Goal: Task Accomplishment & Management: Manage account settings

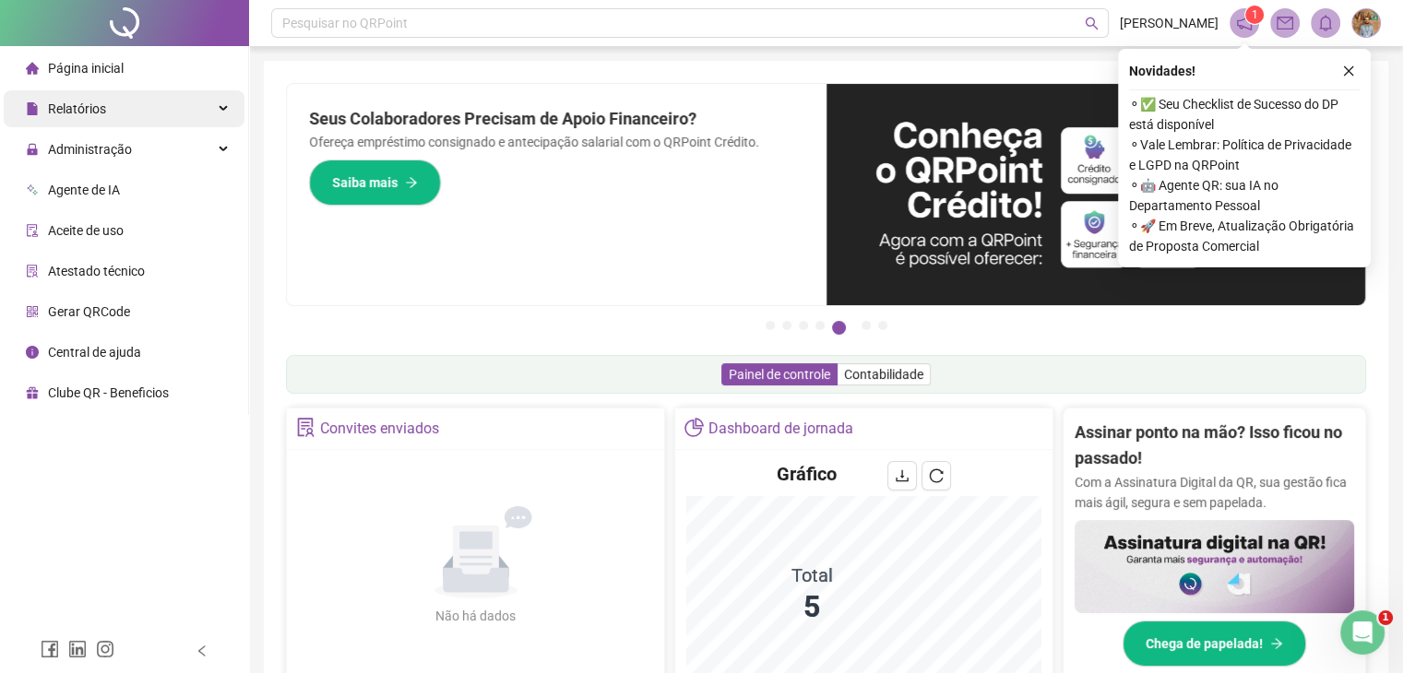
click at [226, 108] on div "Relatórios" at bounding box center [124, 108] width 241 height 37
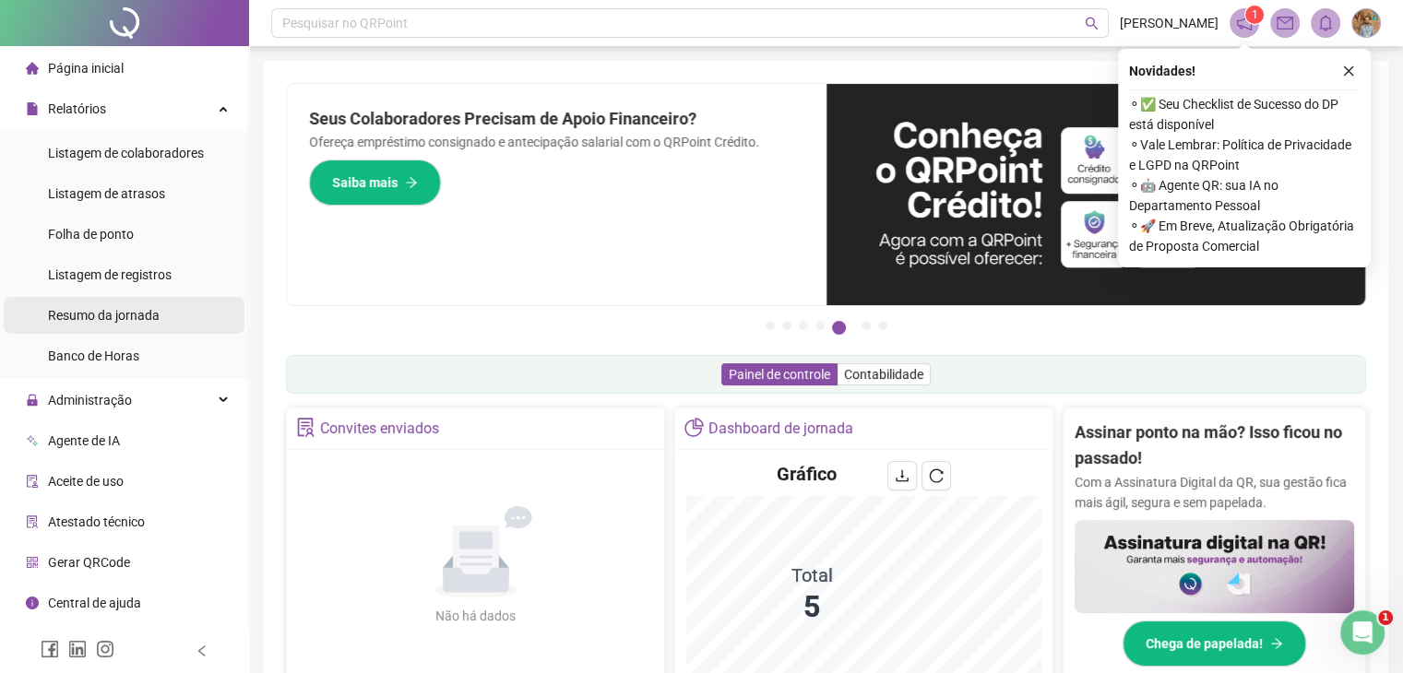
click at [96, 272] on span "Listagem de registros" at bounding box center [110, 274] width 124 height 15
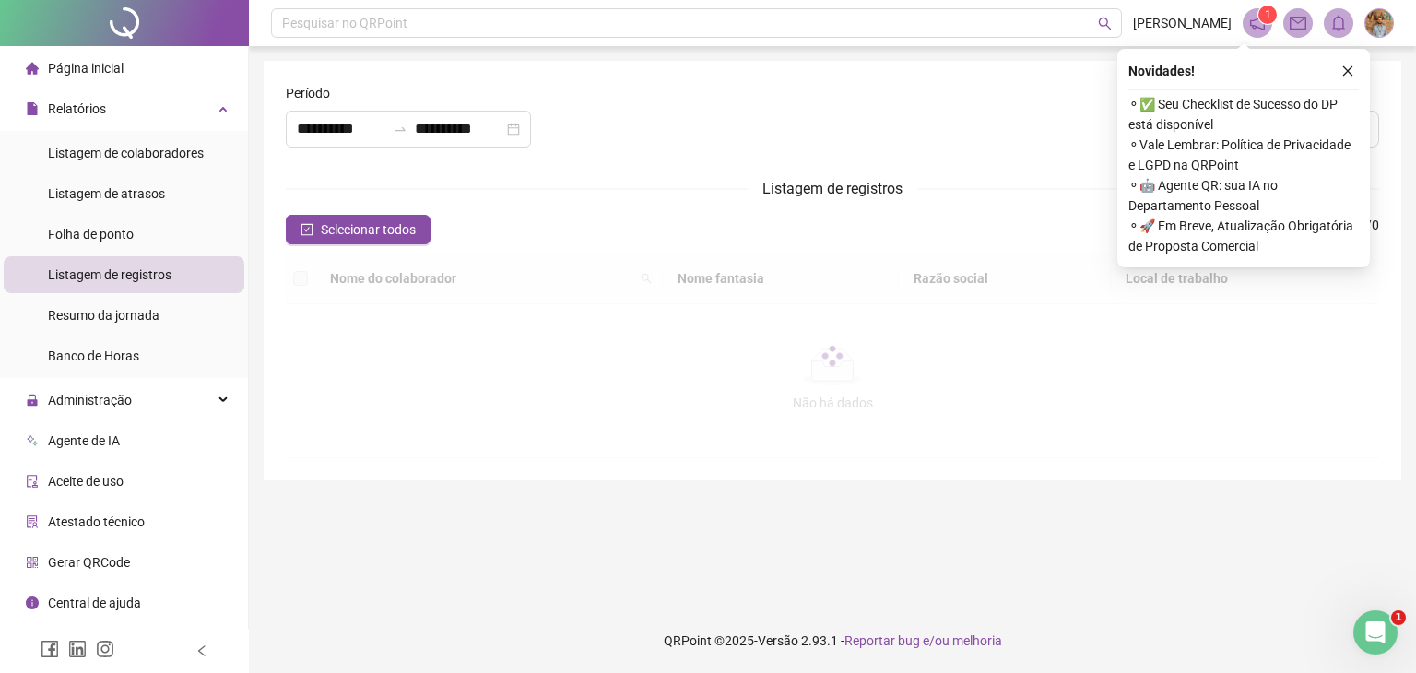
type input "**********"
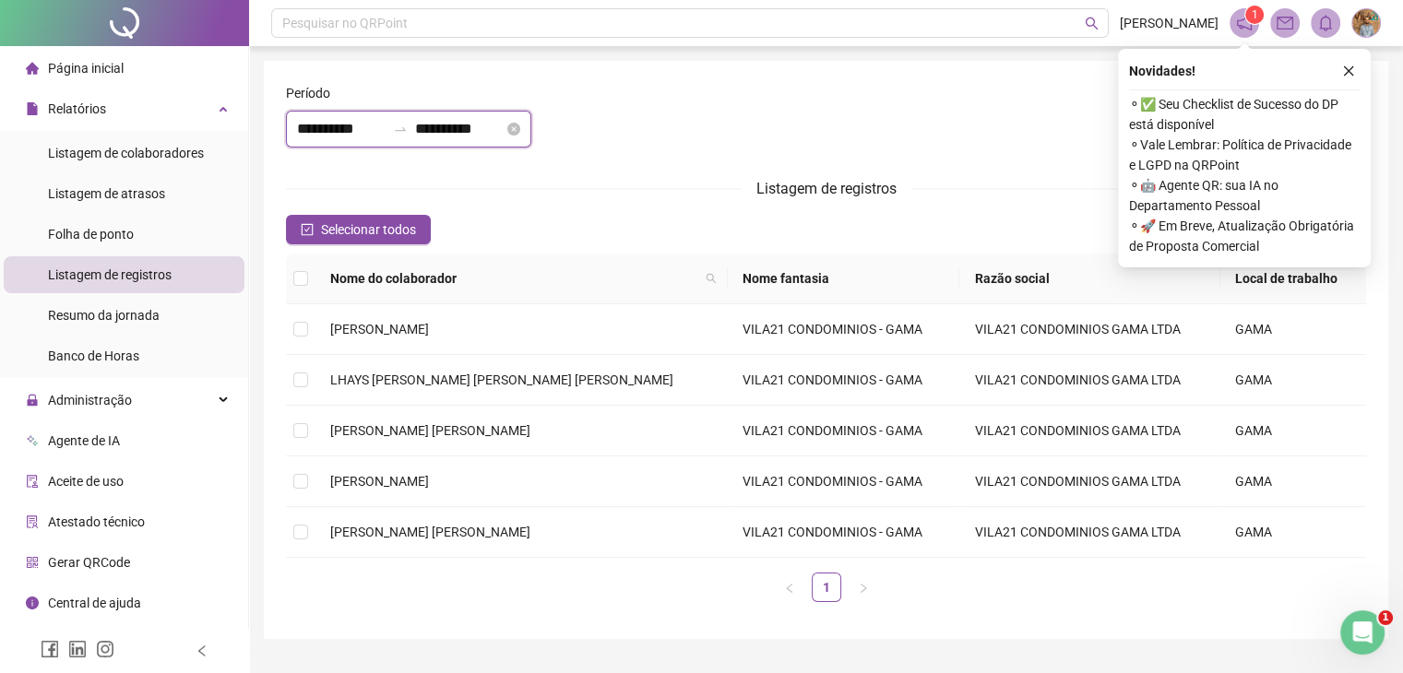
click at [385, 130] on input "**********" at bounding box center [341, 129] width 89 height 22
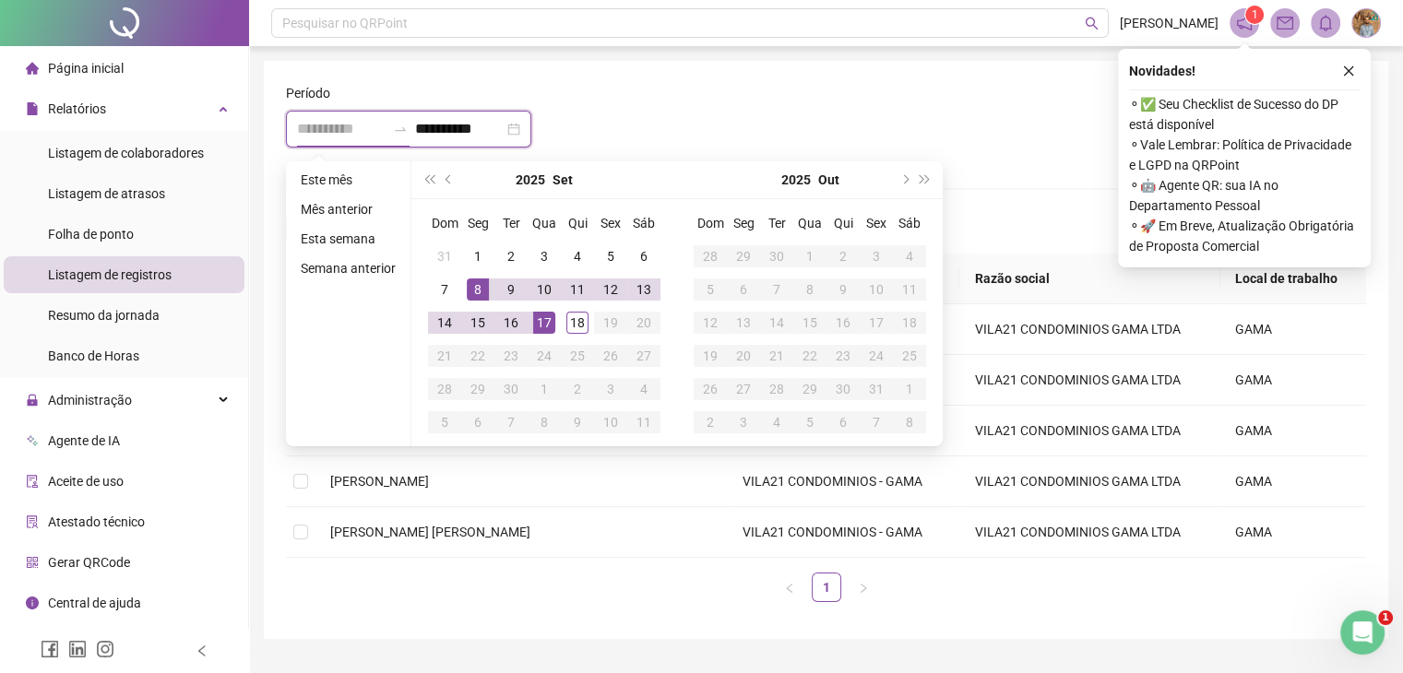
type input "**********"
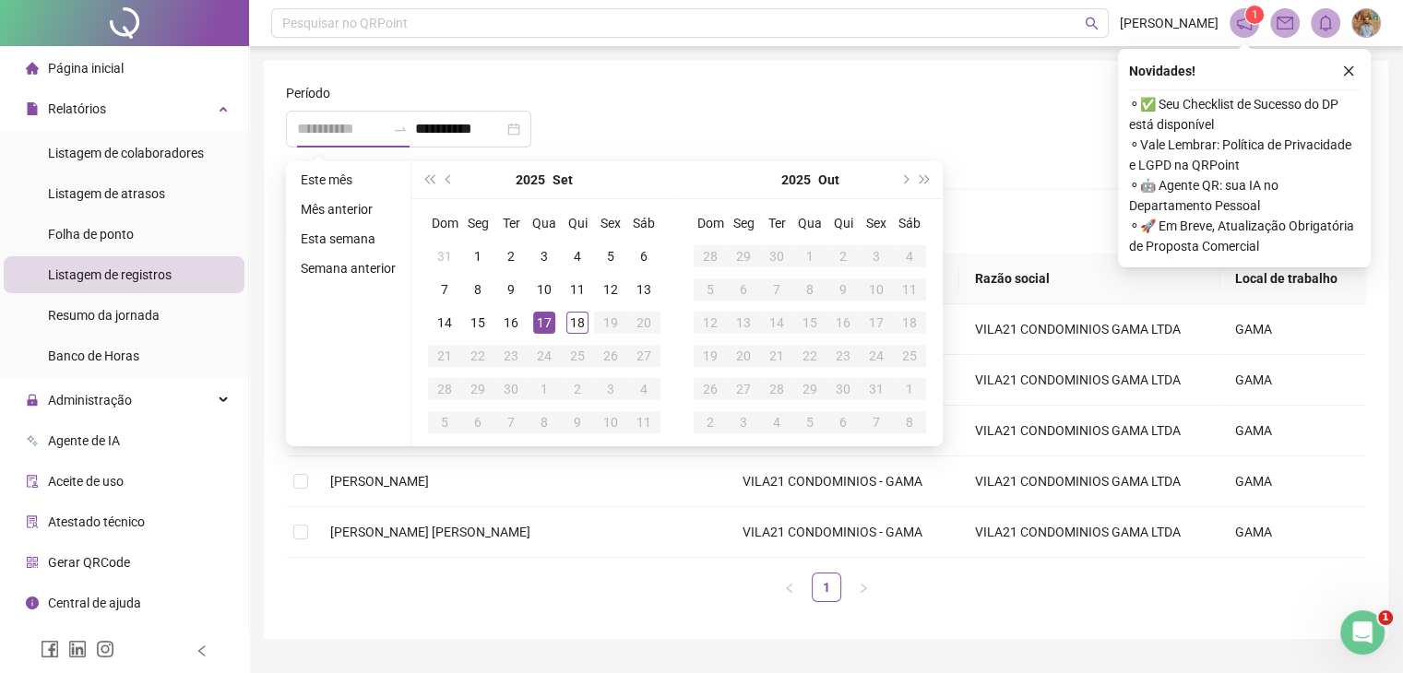
click at [542, 323] on div "17" at bounding box center [544, 323] width 22 height 22
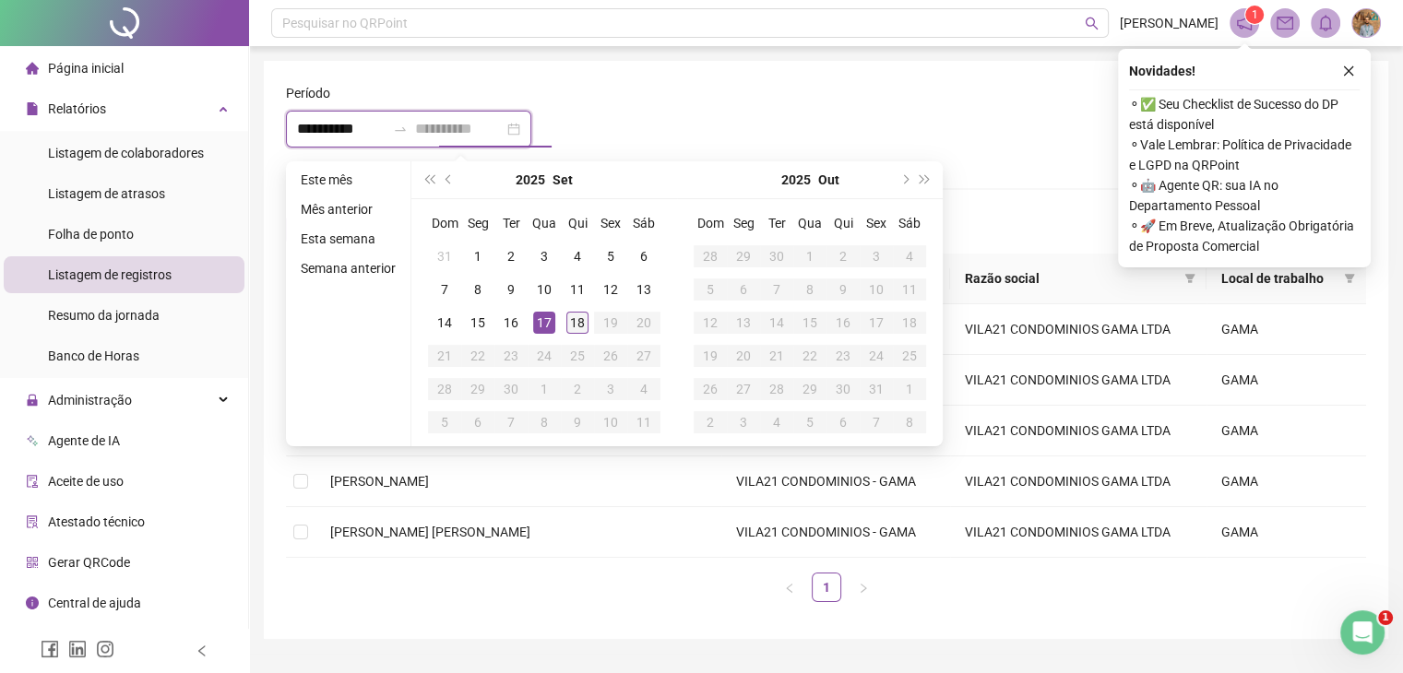
type input "**********"
click at [572, 321] on div "18" at bounding box center [577, 323] width 22 height 22
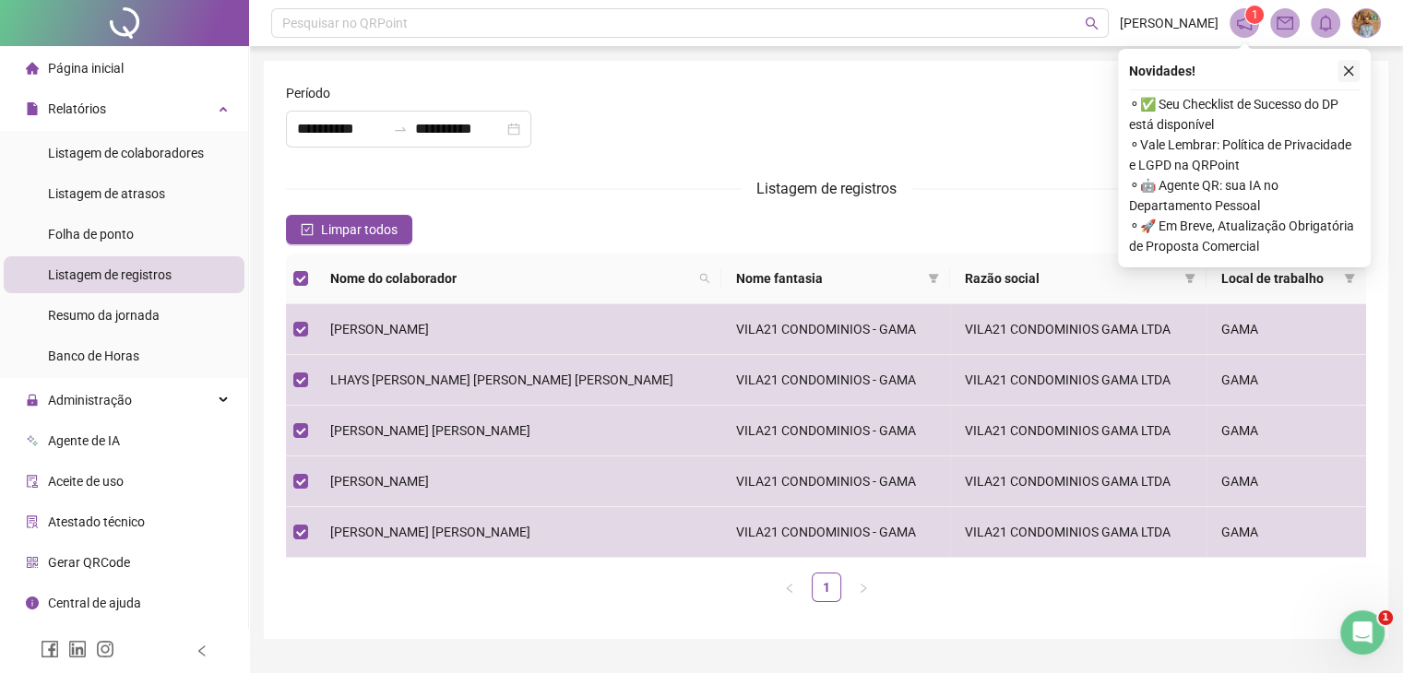
click at [1346, 71] on icon "close" at bounding box center [1349, 71] width 10 height 10
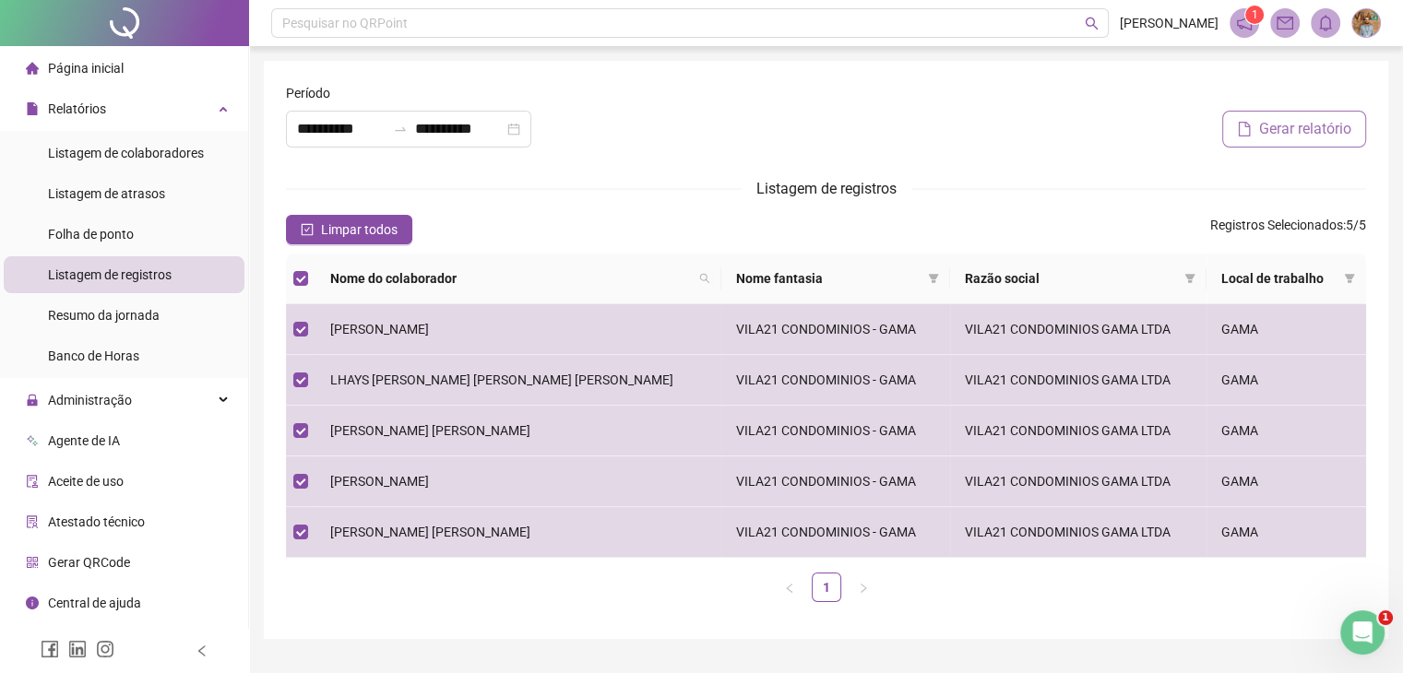
click at [1270, 141] on button "Gerar relatório" at bounding box center [1294, 129] width 144 height 37
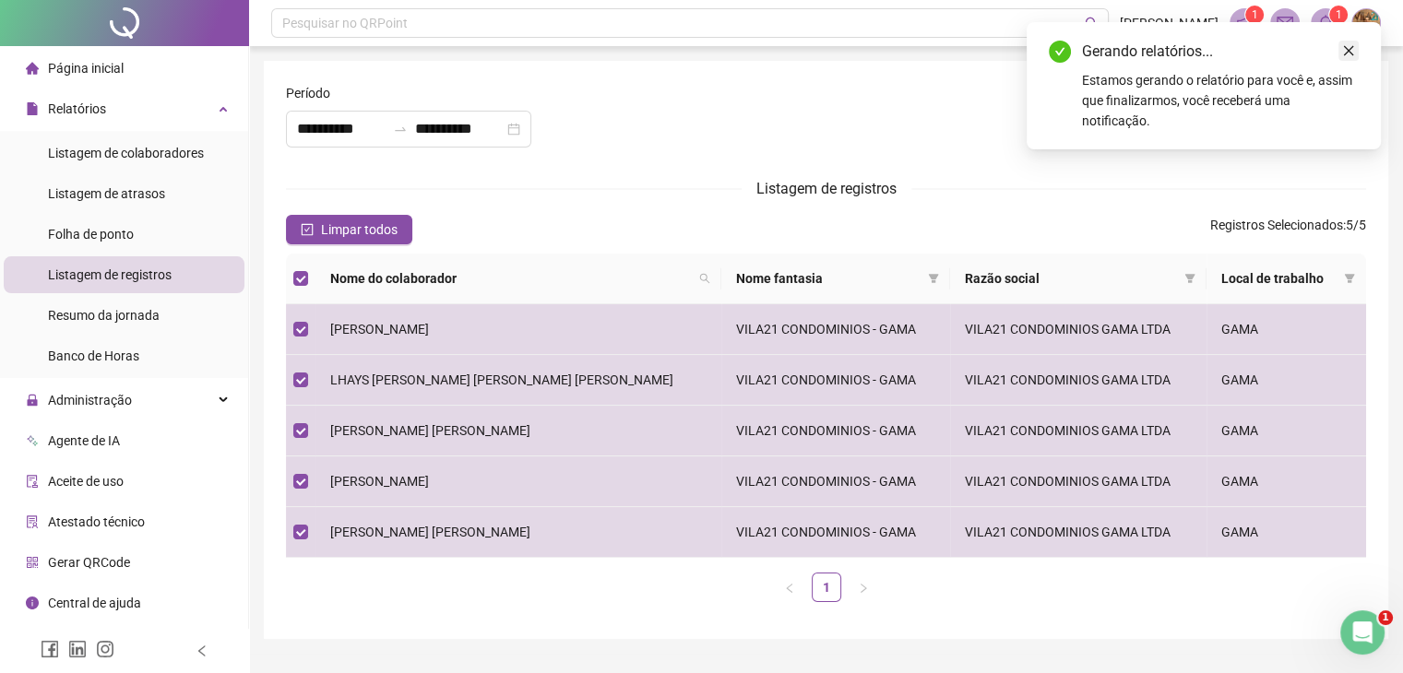
click at [1342, 47] on icon "close" at bounding box center [1348, 50] width 13 height 13
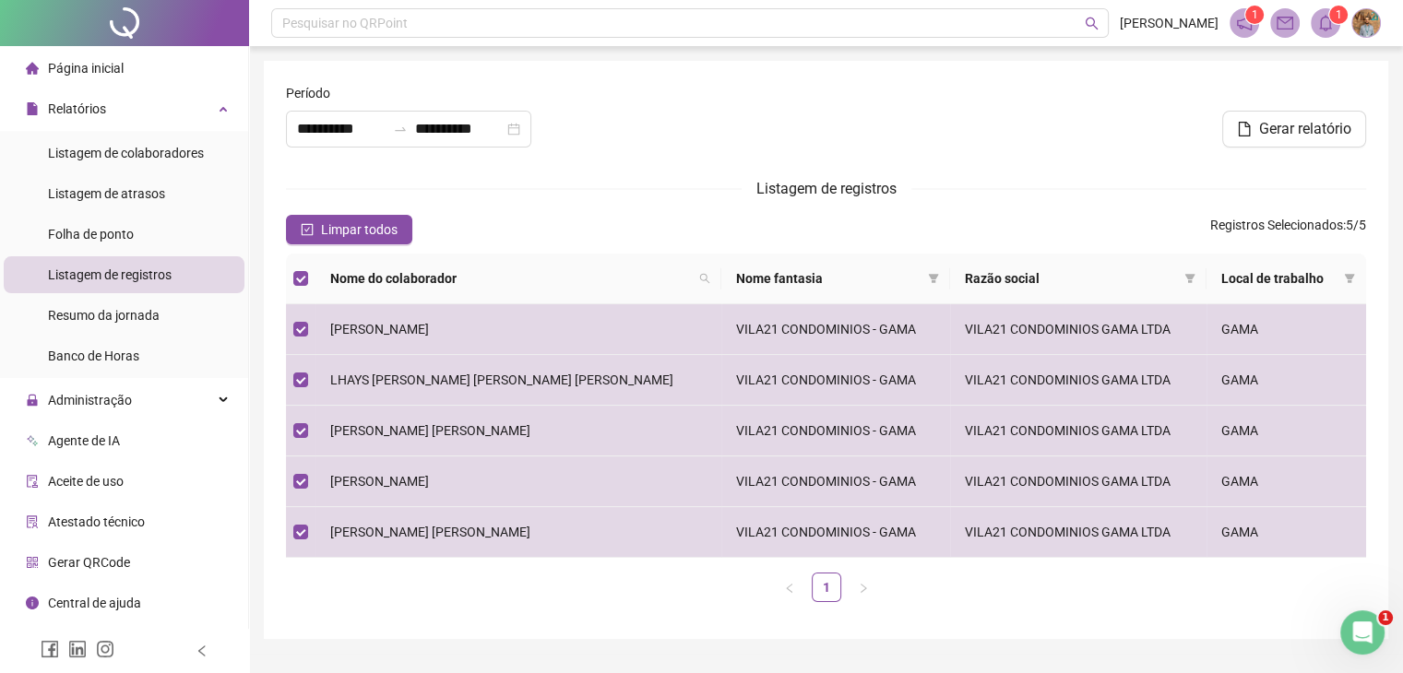
click at [1321, 27] on icon "bell" at bounding box center [1325, 23] width 17 height 17
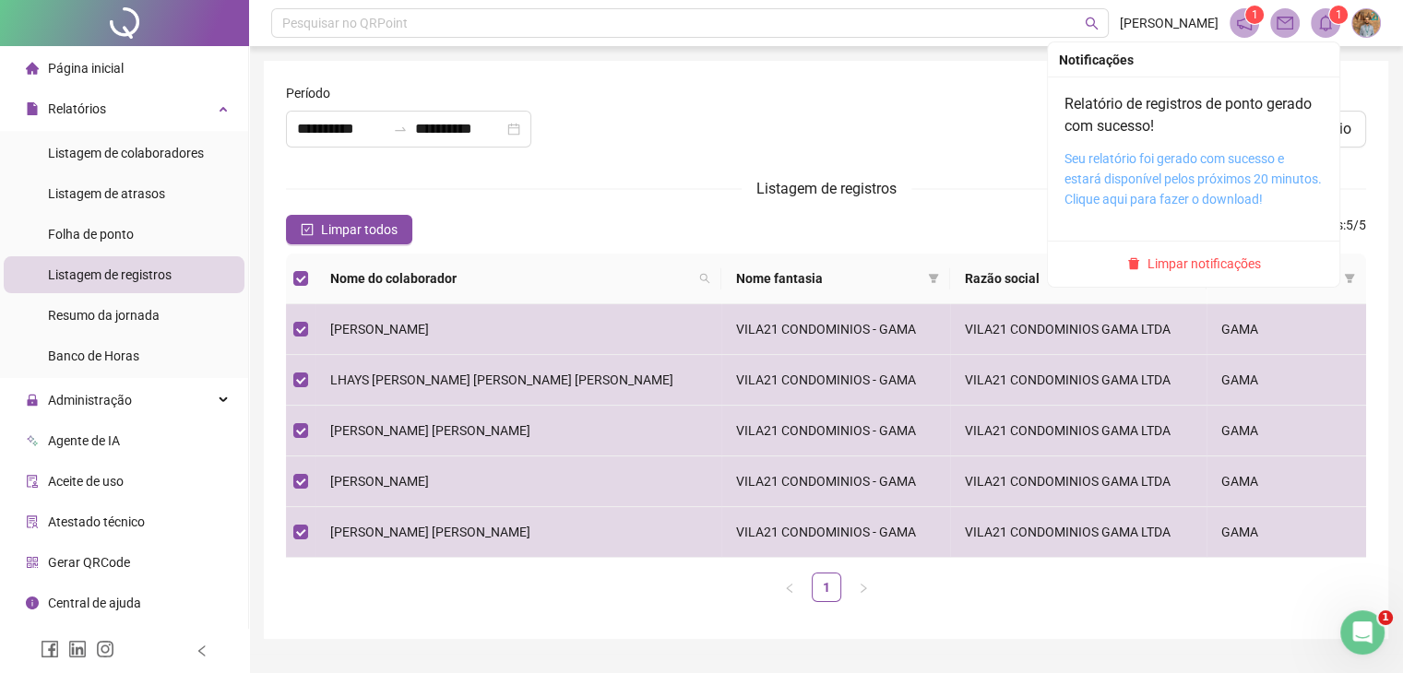
click at [1155, 160] on link "Seu relatório foi gerado com sucesso e estará disponível pelos próximos 20 minu…" at bounding box center [1192, 178] width 257 height 55
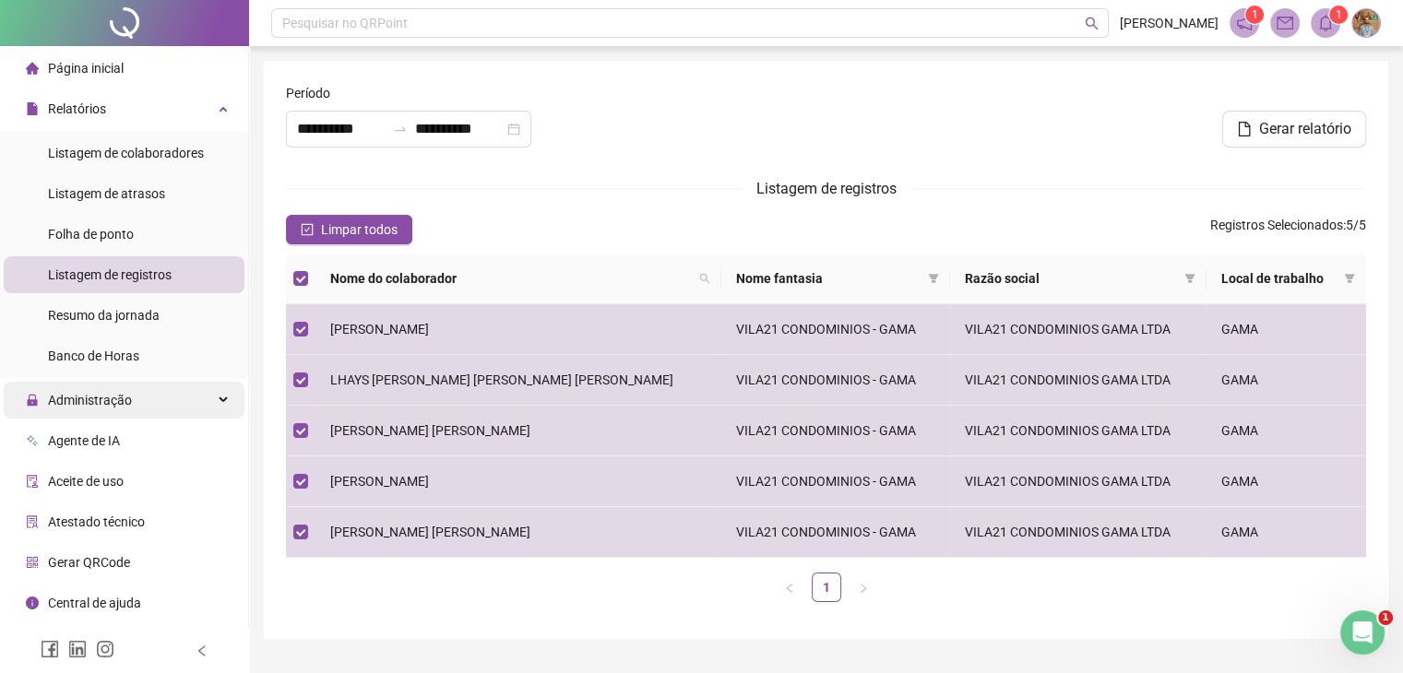
click at [222, 400] on icon at bounding box center [224, 400] width 9 height 0
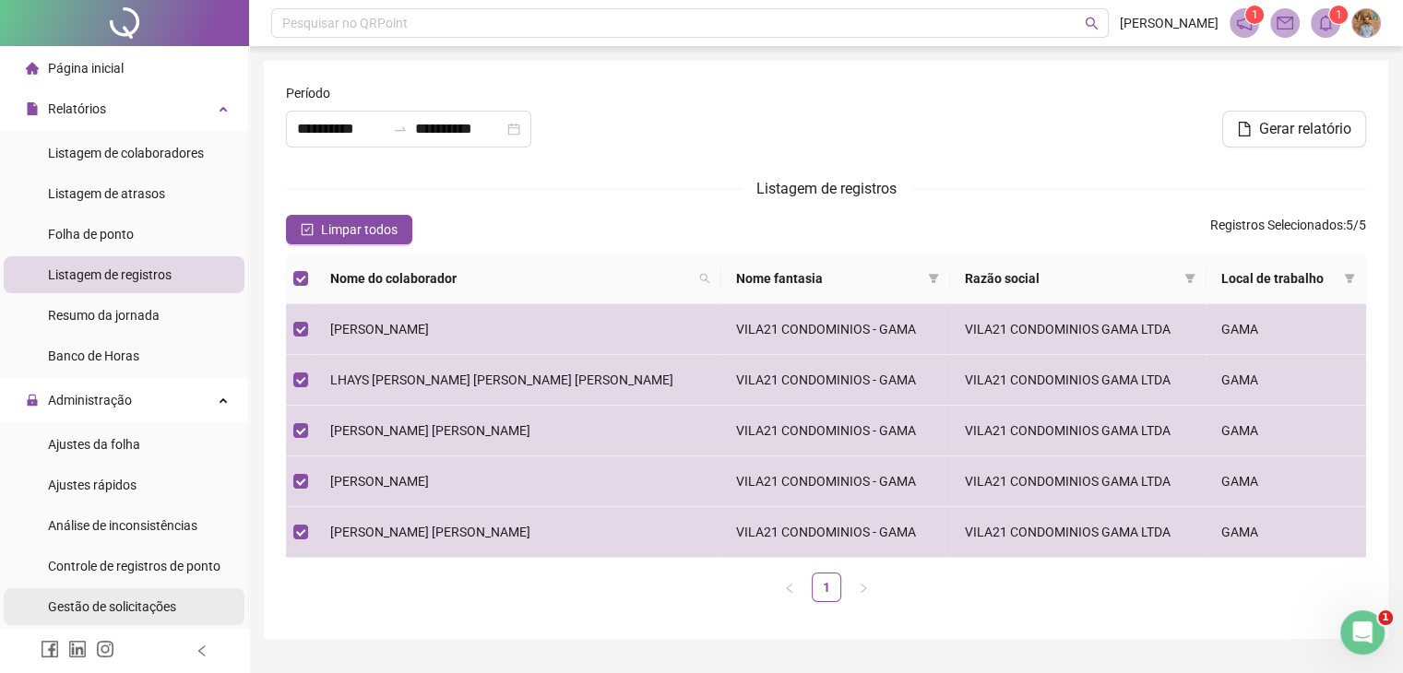
click at [118, 603] on span "Gestão de solicitações" at bounding box center [112, 606] width 128 height 15
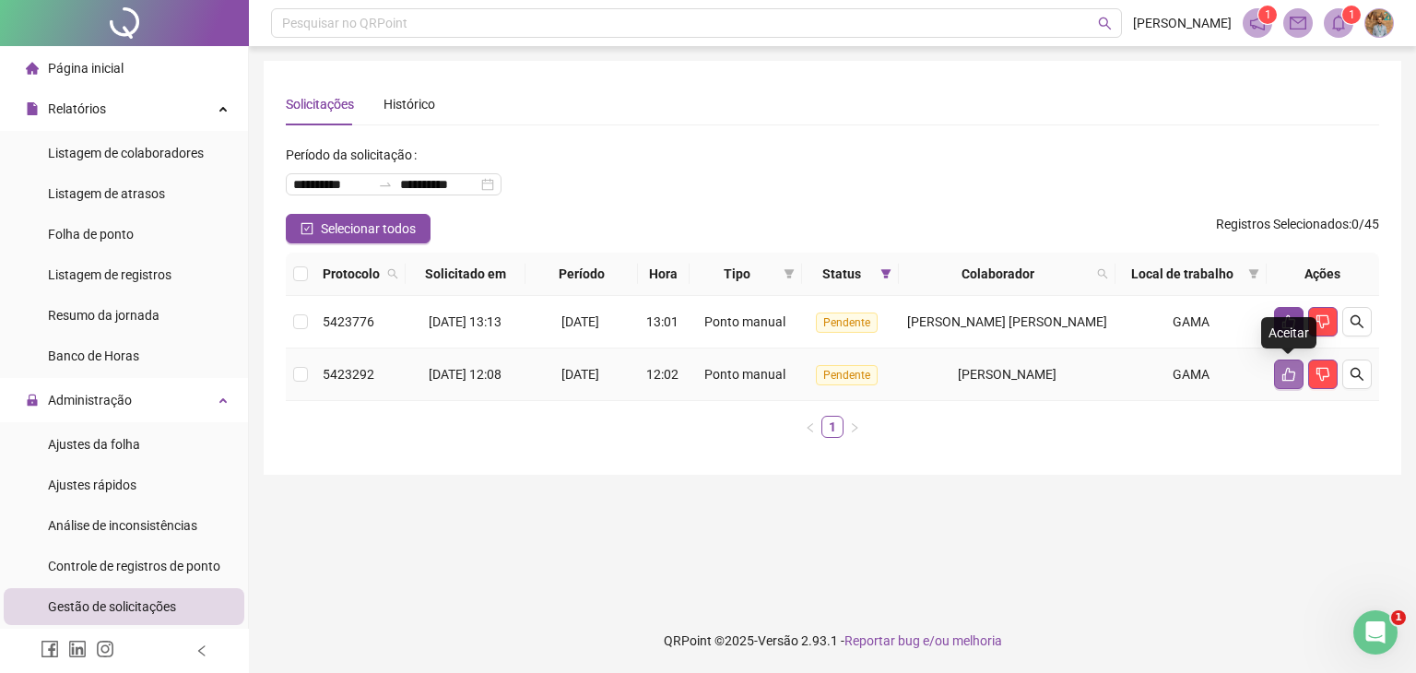
click at [1297, 373] on button "button" at bounding box center [1289, 375] width 30 height 30
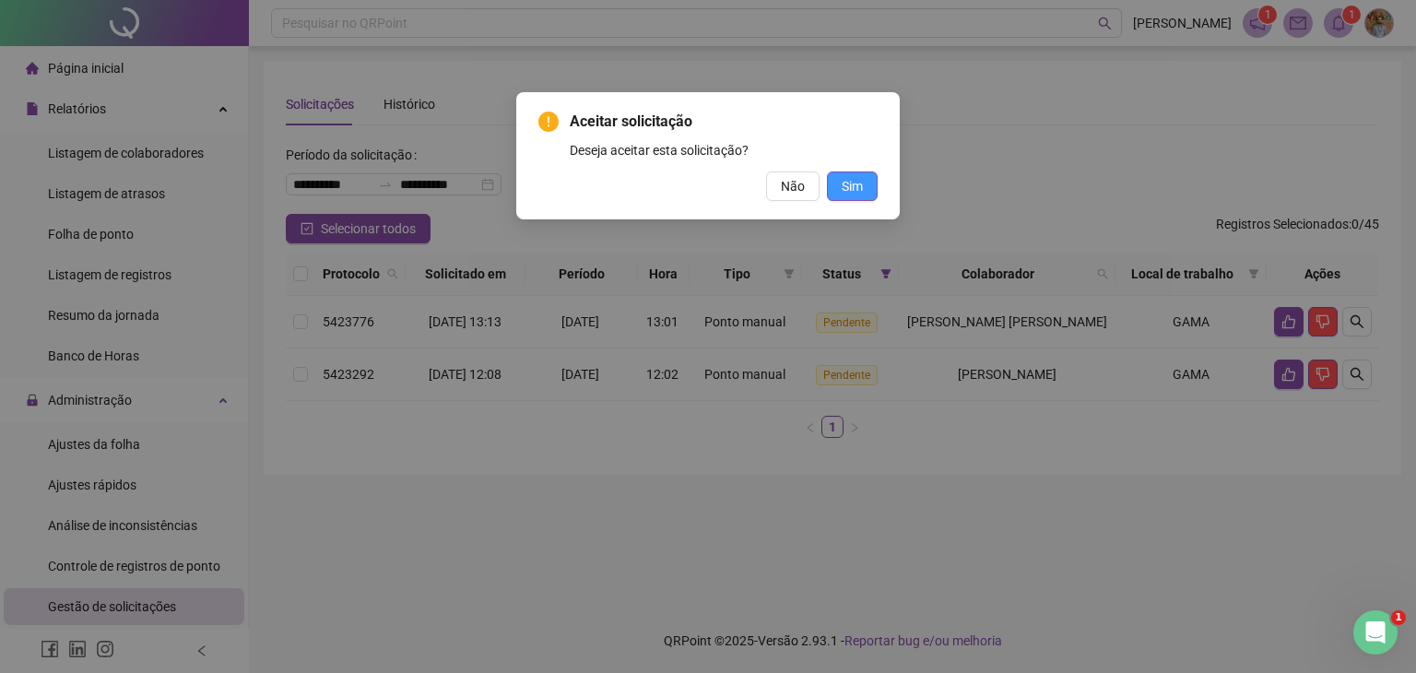
click at [852, 185] on span "Sim" at bounding box center [852, 186] width 21 height 20
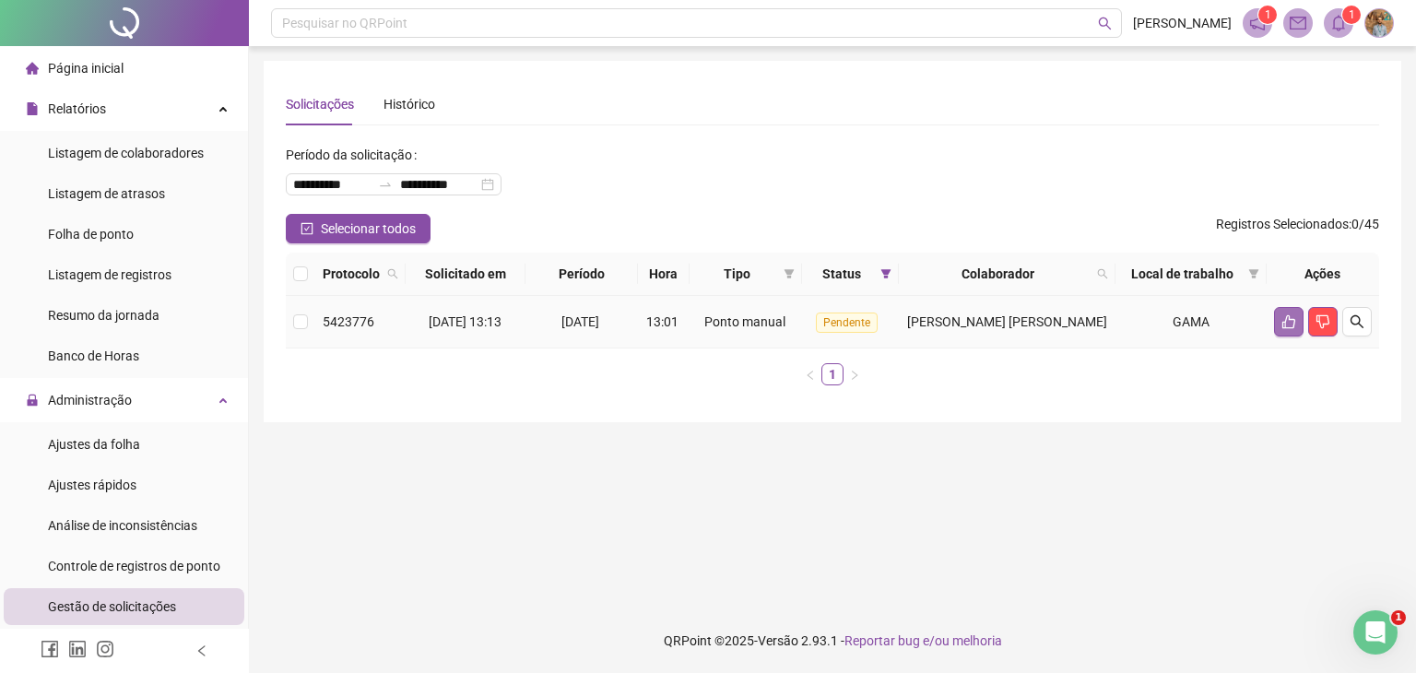
click at [1289, 325] on icon "like" at bounding box center [1289, 321] width 15 height 15
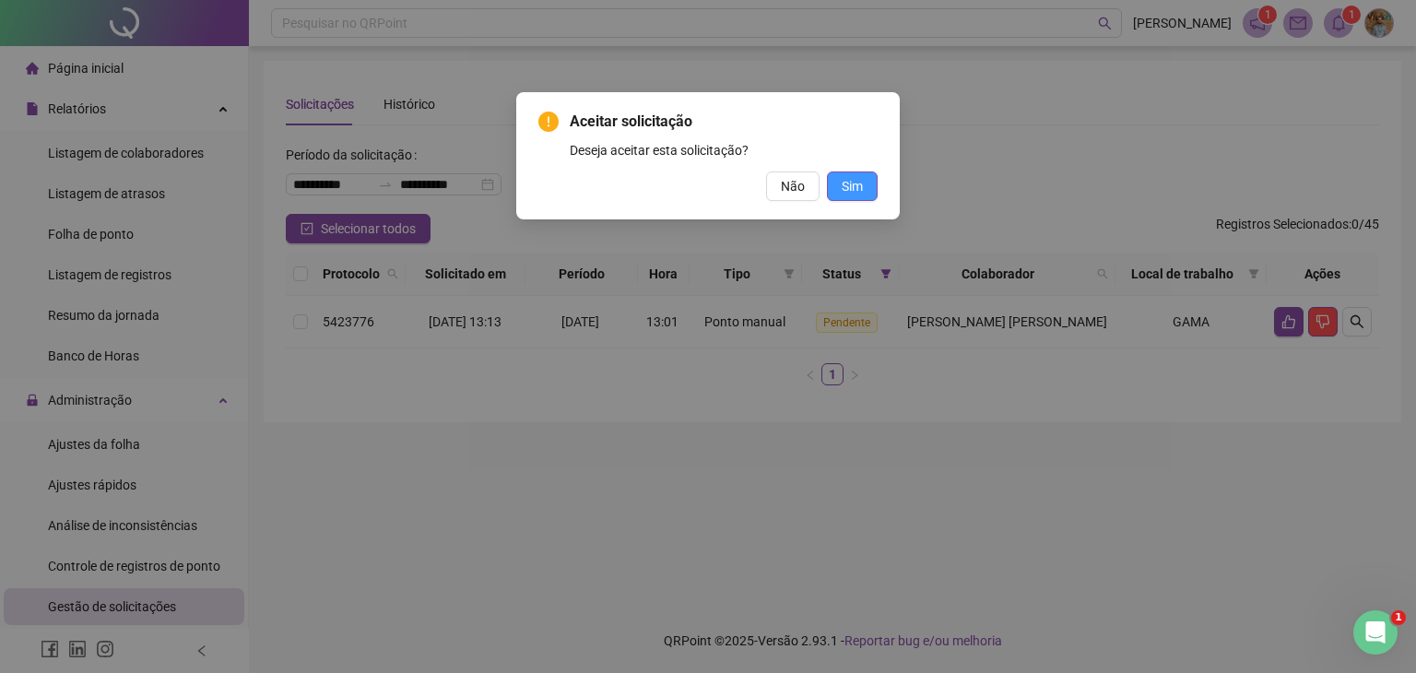
click at [843, 182] on span "Sim" at bounding box center [852, 186] width 21 height 20
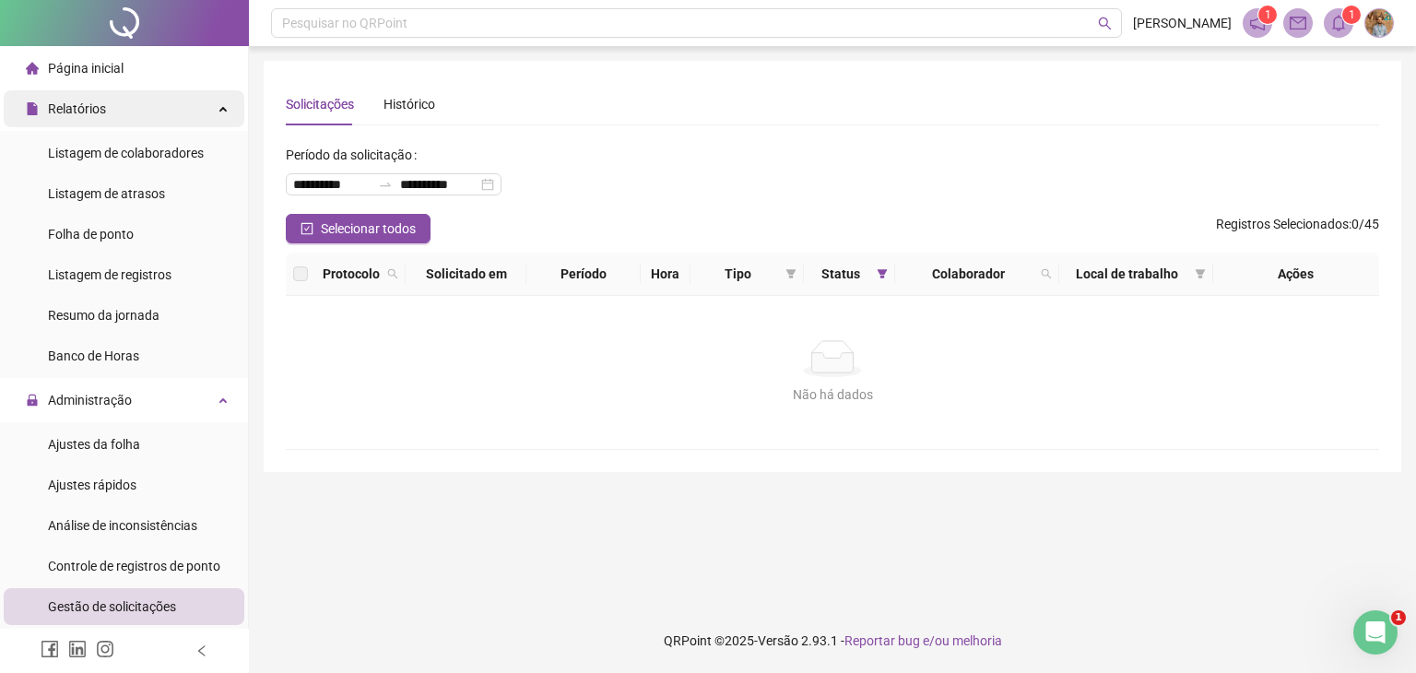
click at [220, 107] on icon at bounding box center [224, 107] width 9 height 0
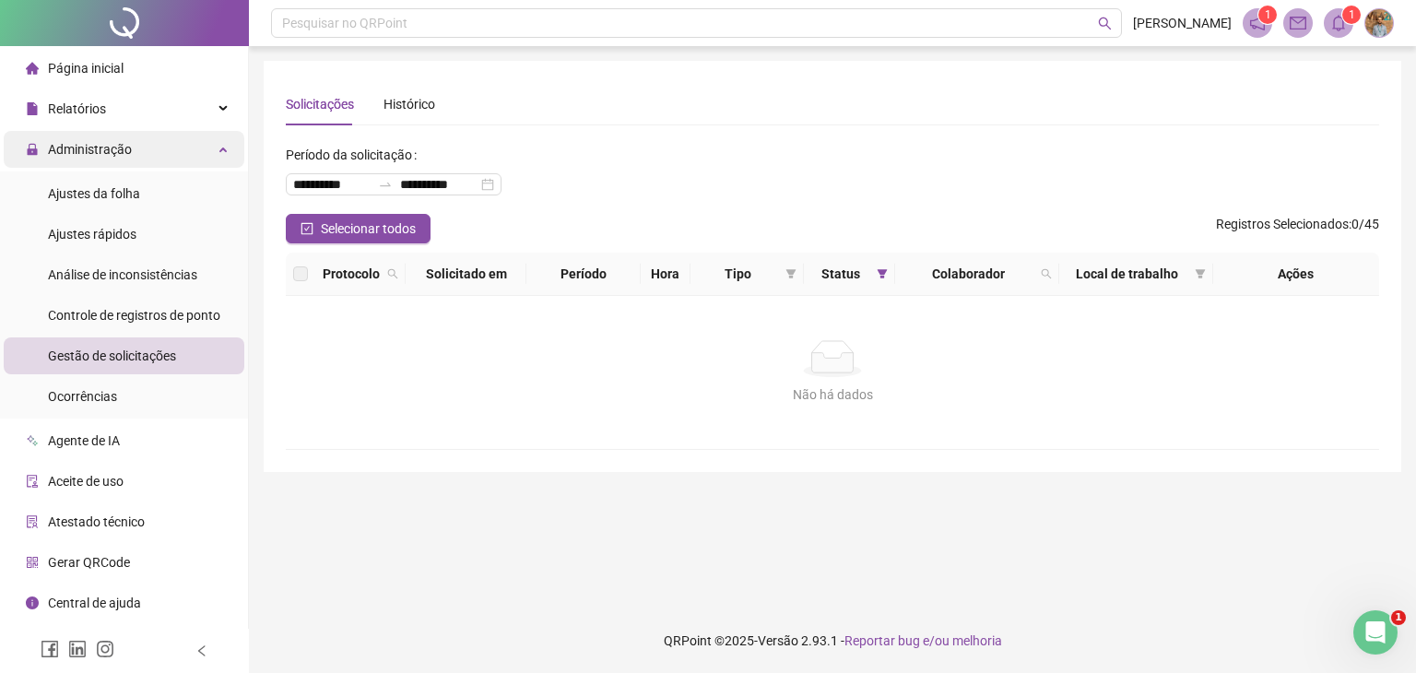
click at [221, 152] on div "Administração" at bounding box center [124, 149] width 241 height 37
